Goal: Feedback & Contribution: Contribute content

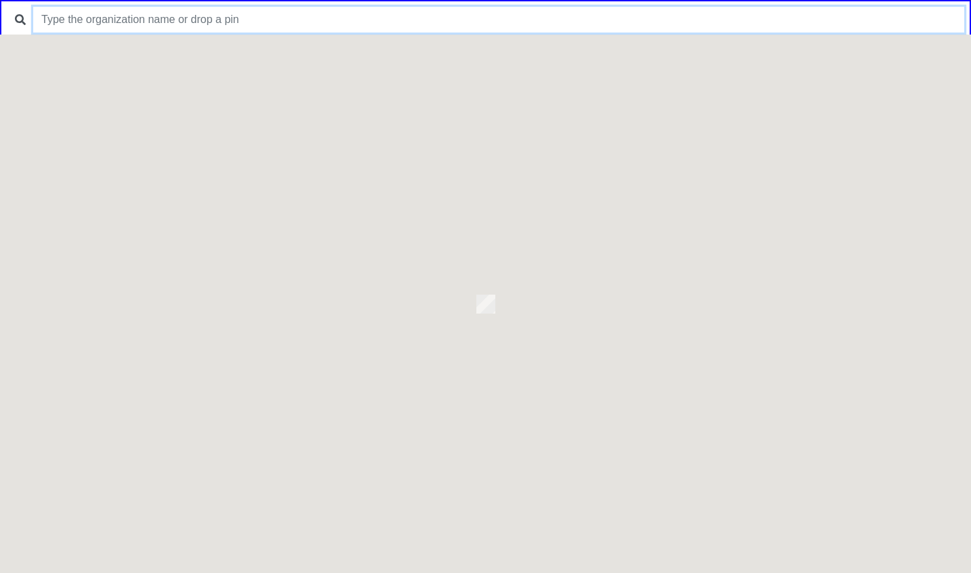
click at [364, 20] on input "text" at bounding box center [498, 20] width 931 height 26
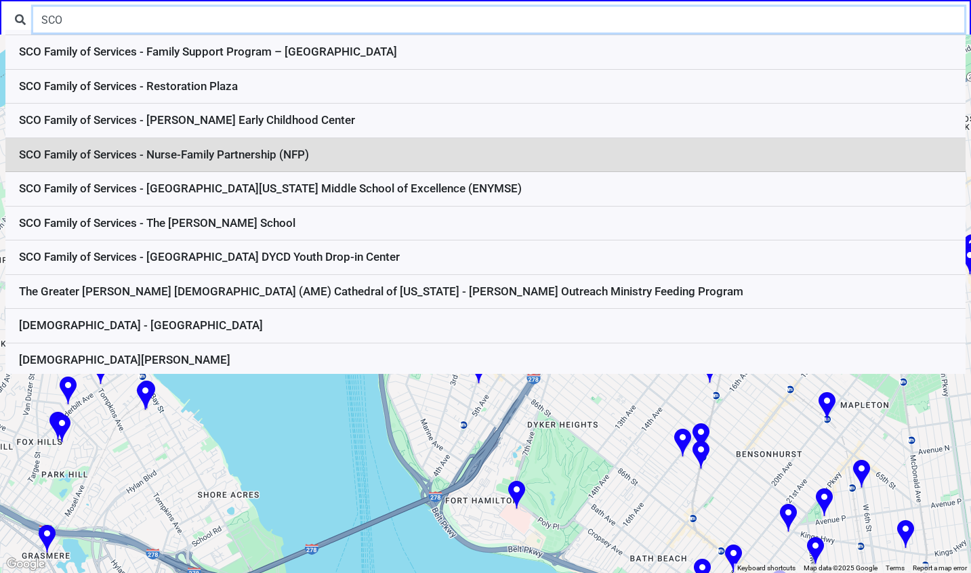
scroll to position [186, 0]
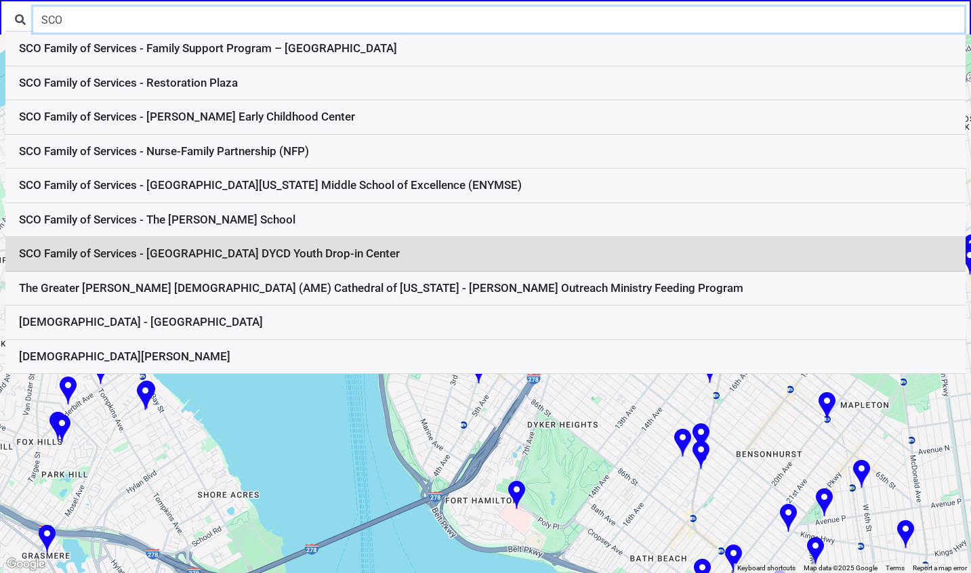
type input "SCO"
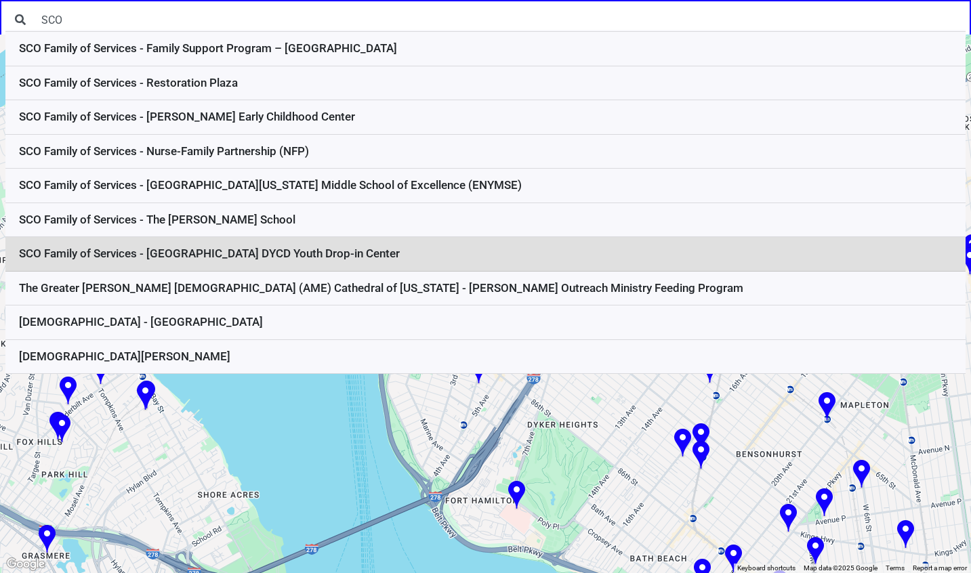
click at [332, 240] on li "SCO Family of Services - [GEOGRAPHIC_DATA] DYCD Youth Drop-in Center" at bounding box center [485, 254] width 960 height 35
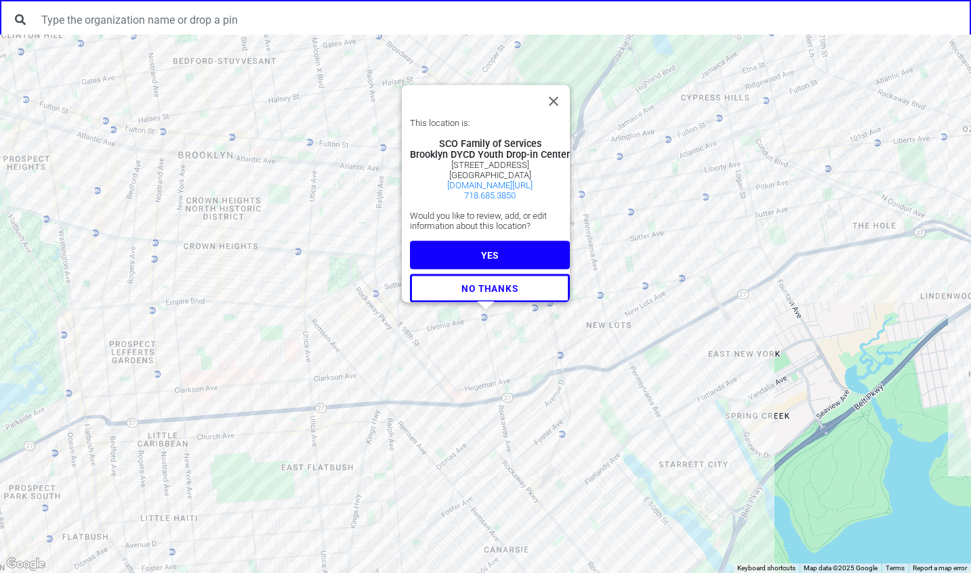
click at [484, 249] on span "YES" at bounding box center [489, 254] width 18 height 11
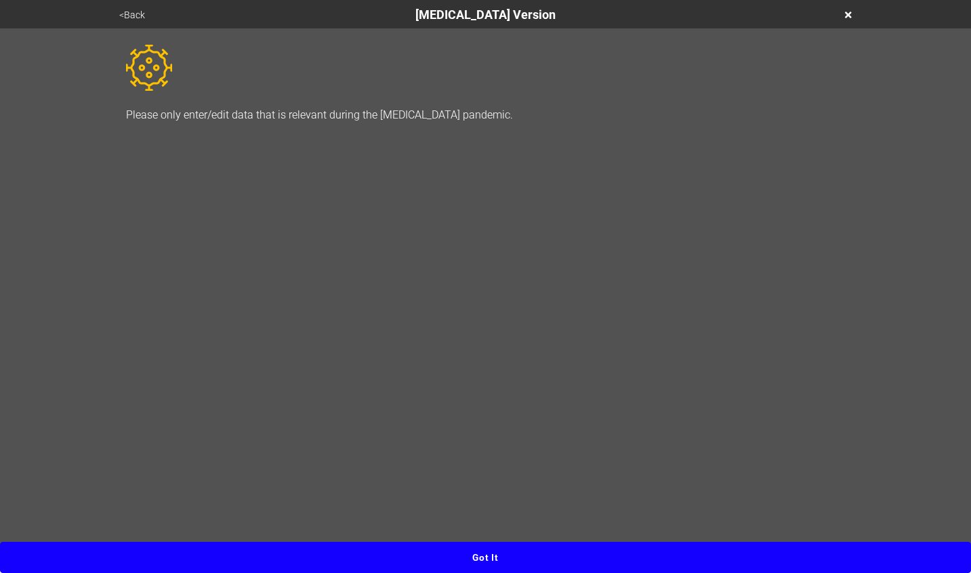
click at [488, 564] on button "Got it" at bounding box center [485, 557] width 971 height 31
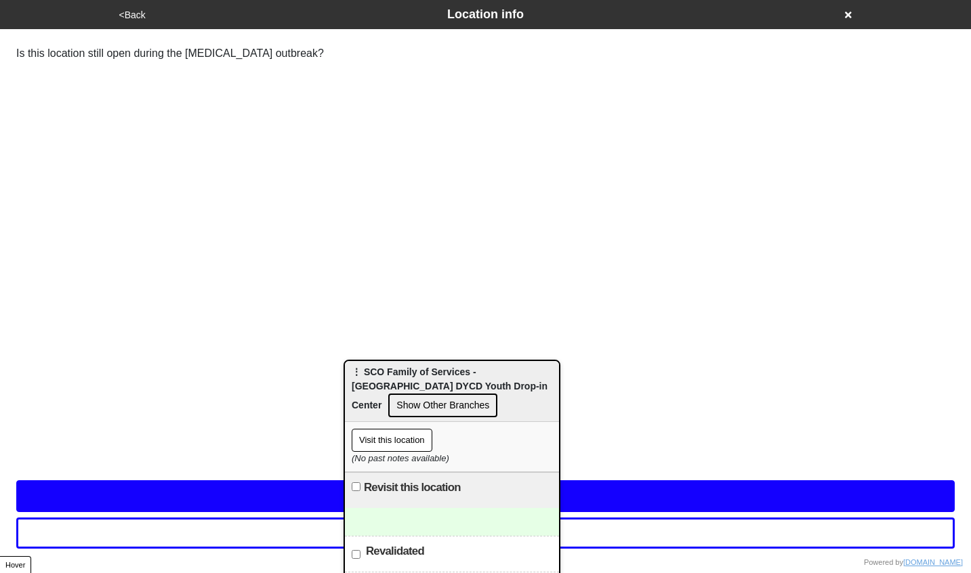
click at [519, 89] on html "<Back Location info Is this location still open during the [MEDICAL_DATA] outbr…" at bounding box center [485, 44] width 971 height 89
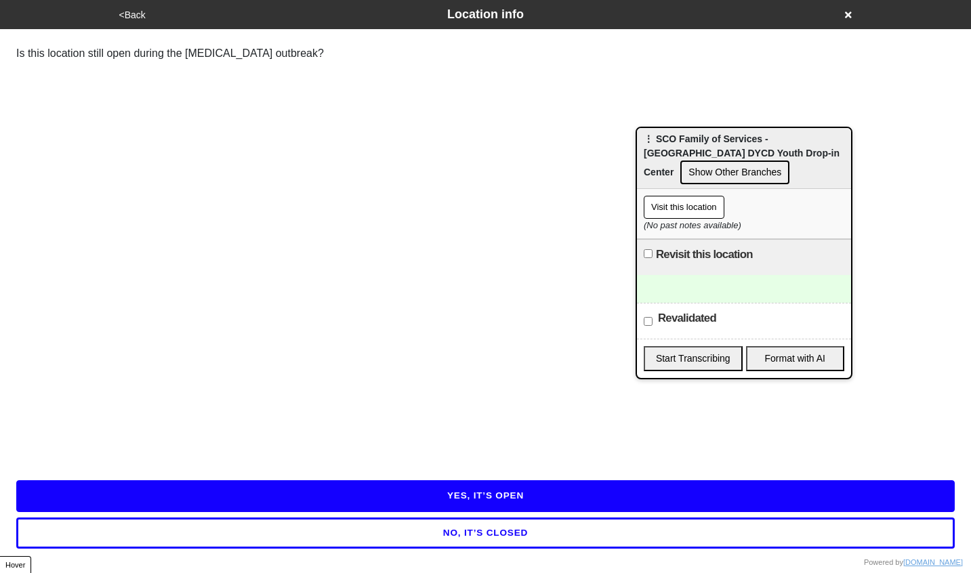
drag, startPoint x: 488, startPoint y: 373, endPoint x: 780, endPoint y: 140, distance: 373.6
click at [780, 140] on span "⋮ SCO Family of Services - Brooklyn DYCD Youth Drop-in Center" at bounding box center [742, 155] width 196 height 44
click at [730, 295] on div at bounding box center [744, 289] width 214 height 28
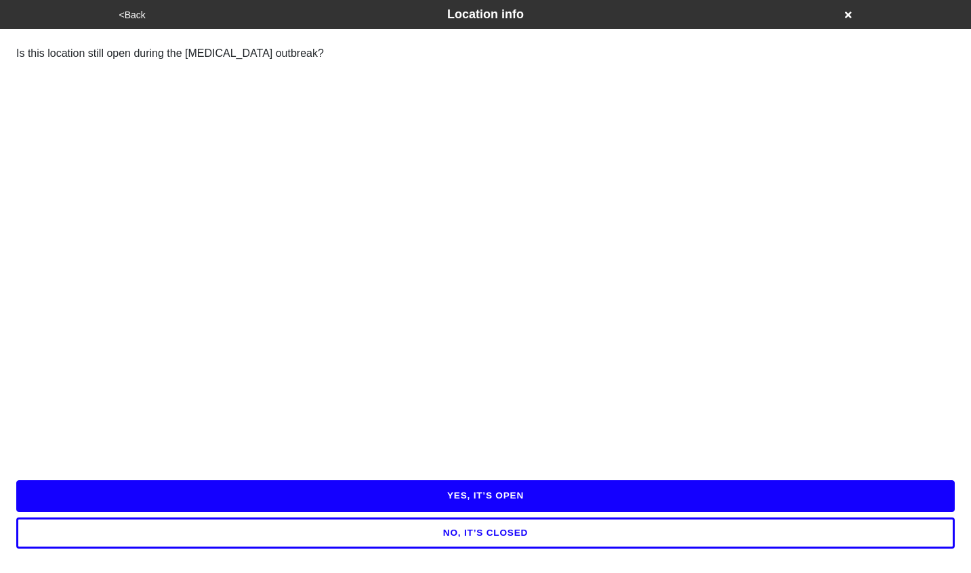
click at [495, 491] on button "YES, IT’S OPEN" at bounding box center [485, 495] width 938 height 31
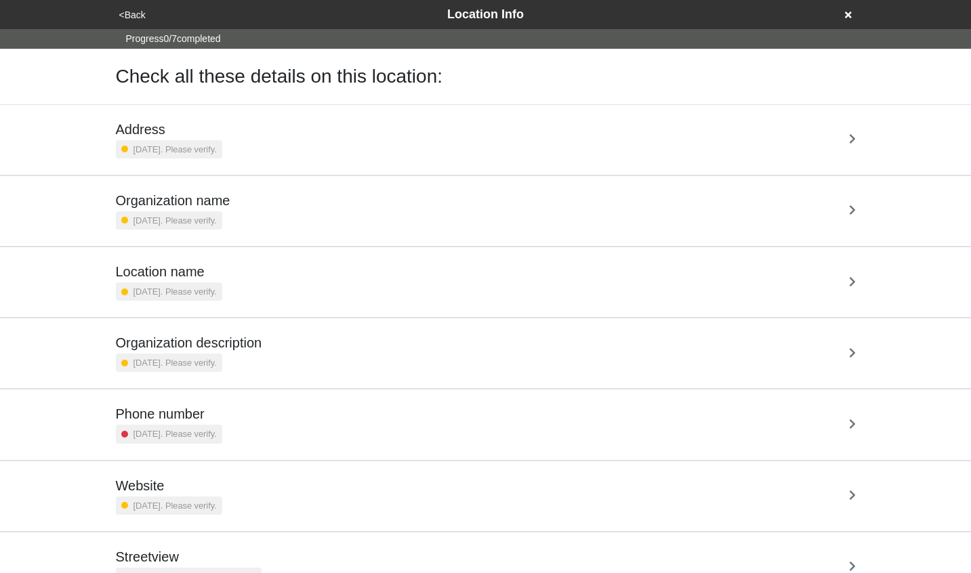
scroll to position [61, 0]
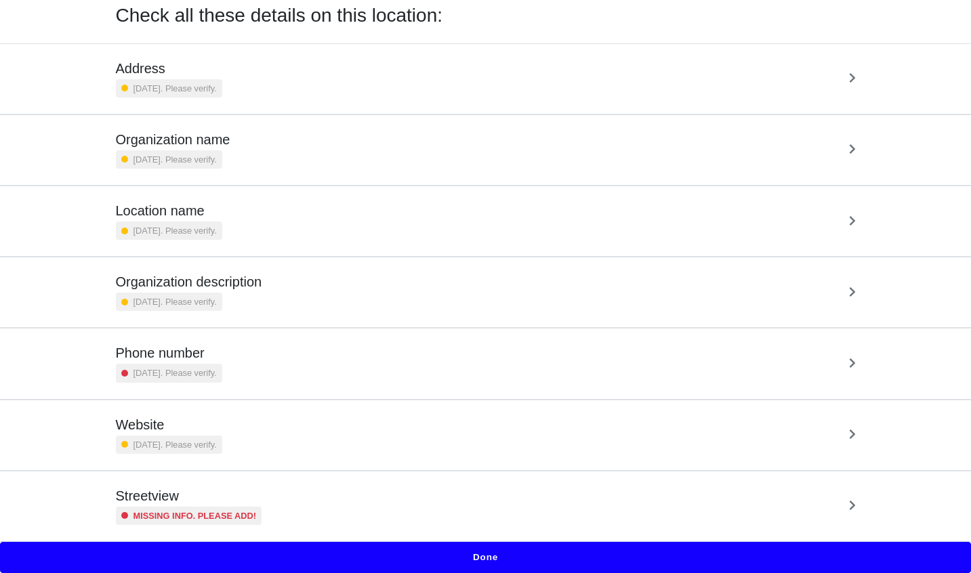
click at [499, 519] on div "Streetview Missing info. Please add!" at bounding box center [486, 506] width 740 height 37
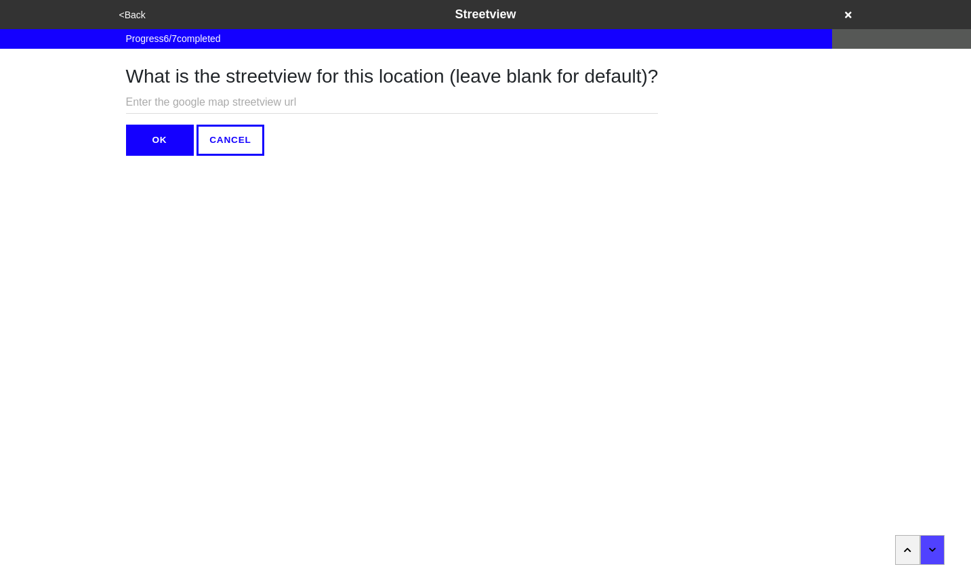
click at [357, 105] on input "text" at bounding box center [392, 102] width 533 height 22
paste input "https://www.google.com/maps/@40.6605608,-73.9084323,3a,75y,264.47h,92.14t/data=…"
type input "https://www.google.com/maps/@40.6605608,-73.9084323,3a,75y,264.47h,92.14t/data=…"
click at [176, 141] on button "OK" at bounding box center [160, 140] width 68 height 31
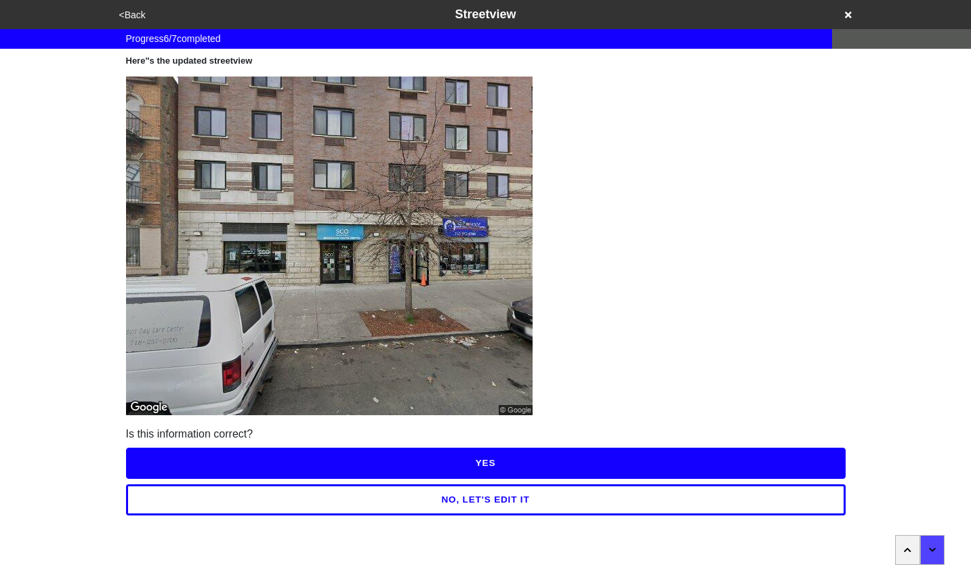
click at [488, 465] on button "YES" at bounding box center [486, 463] width 720 height 31
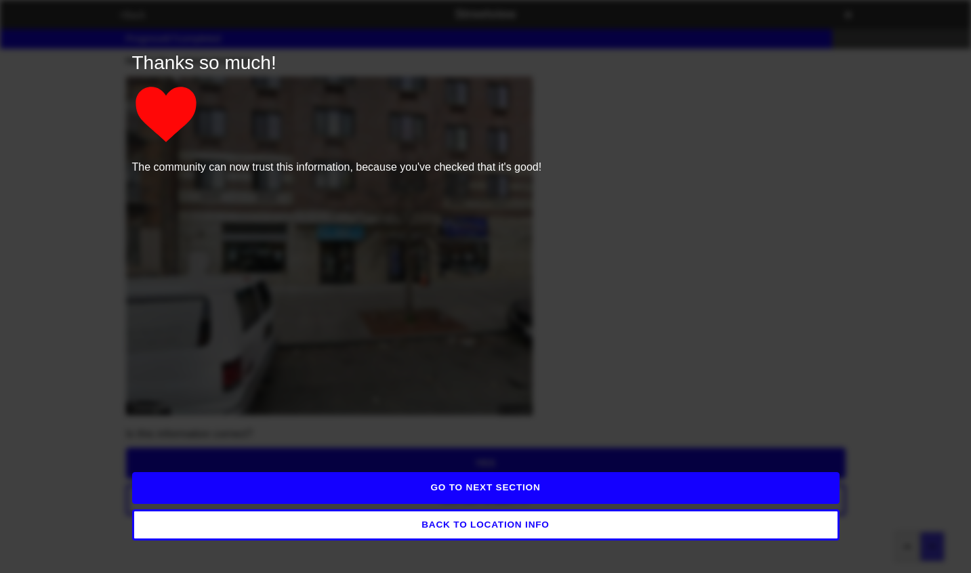
click at [495, 491] on button "GO TO NEXT SECTION" at bounding box center [485, 487] width 707 height 31
